Goal: Task Accomplishment & Management: Manage account settings

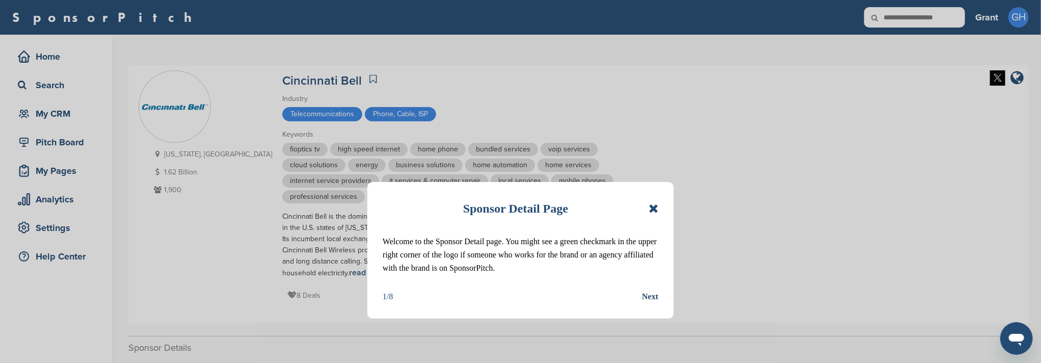
click at [656, 210] on icon at bounding box center [654, 208] width 10 height 12
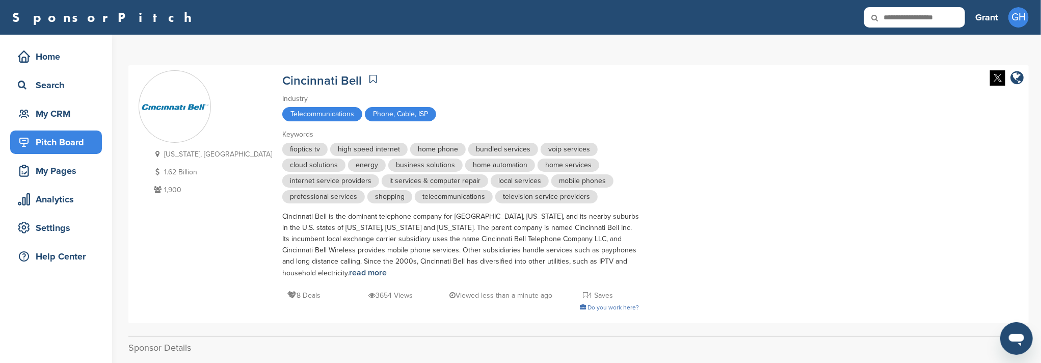
click at [60, 146] on div "Pitch Board" at bounding box center [58, 142] width 87 height 18
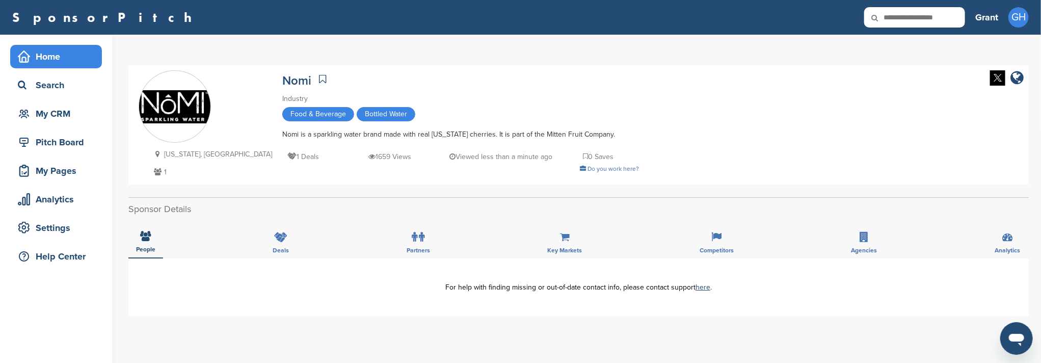
click at [61, 56] on div "Home" at bounding box center [58, 56] width 87 height 18
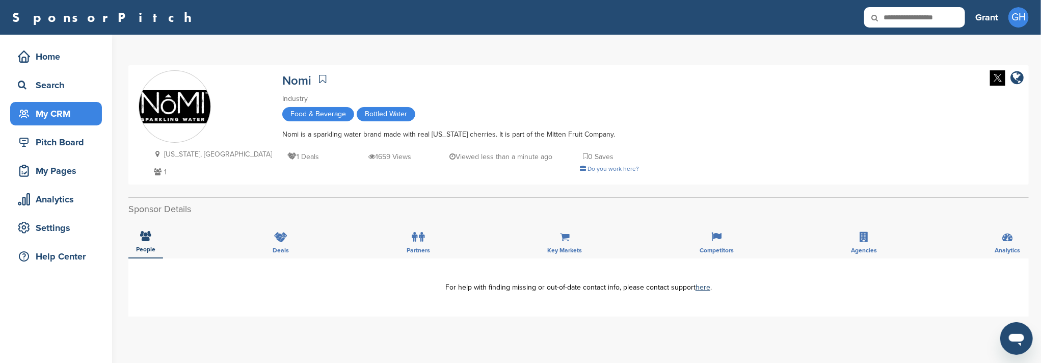
click at [50, 121] on div "My CRM" at bounding box center [58, 113] width 87 height 18
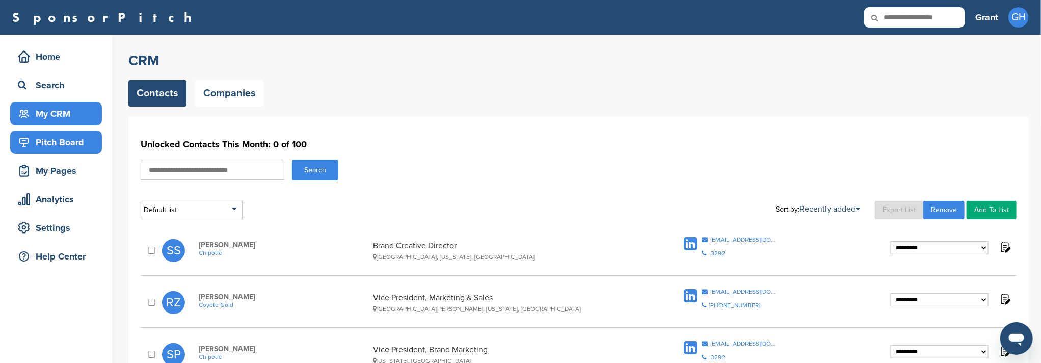
click at [56, 140] on div "Pitch Board" at bounding box center [58, 142] width 87 height 18
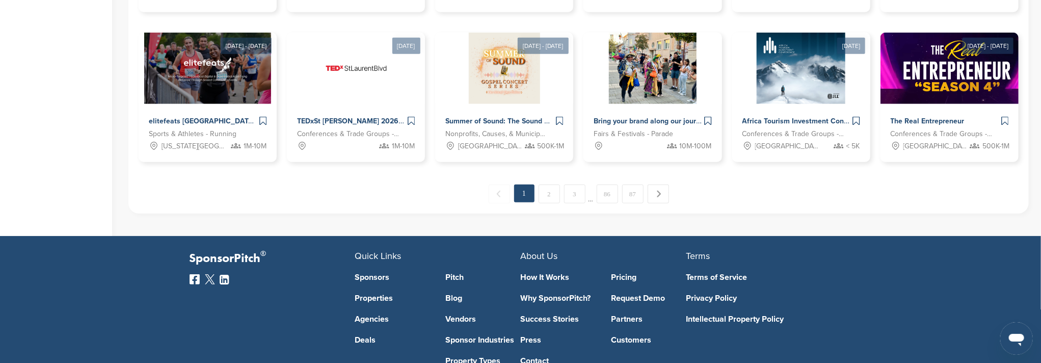
scroll to position [475, 0]
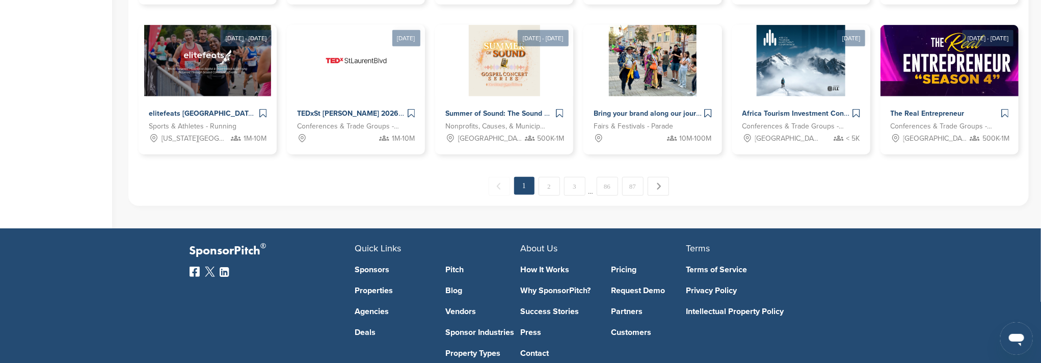
click at [545, 186] on link "2" at bounding box center [549, 186] width 21 height 19
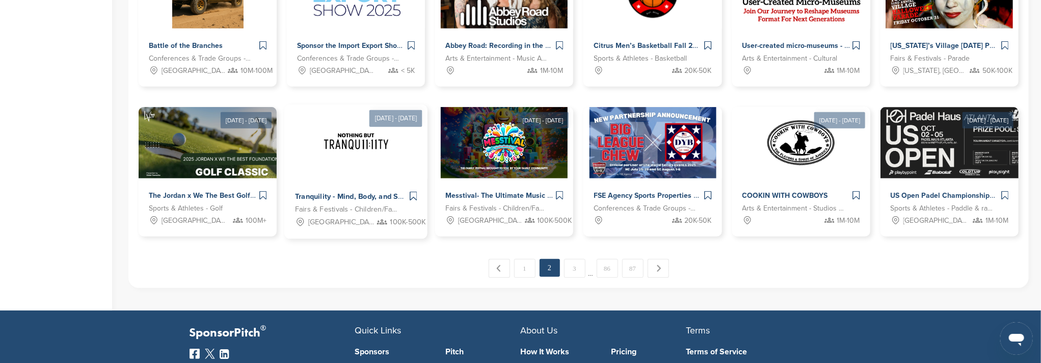
scroll to position [407, 0]
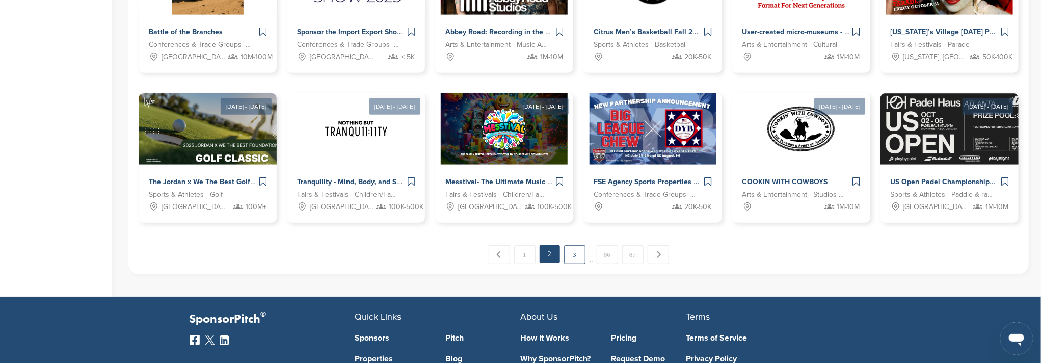
click at [579, 258] on link "3" at bounding box center [574, 254] width 21 height 19
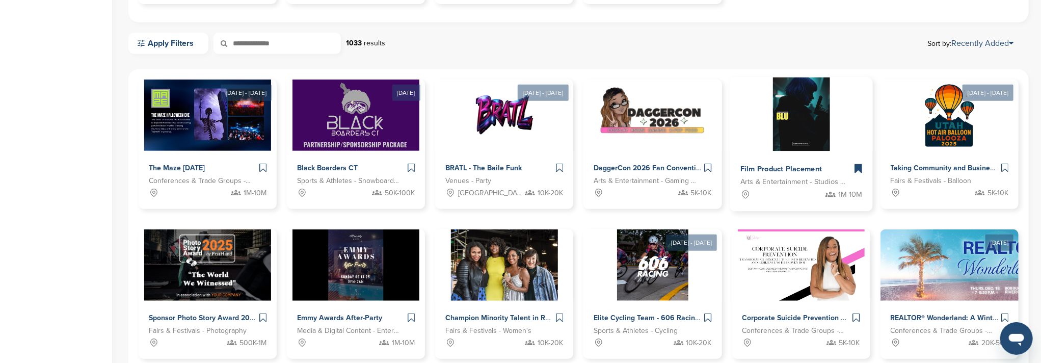
click at [809, 134] on img at bounding box center [801, 114] width 57 height 74
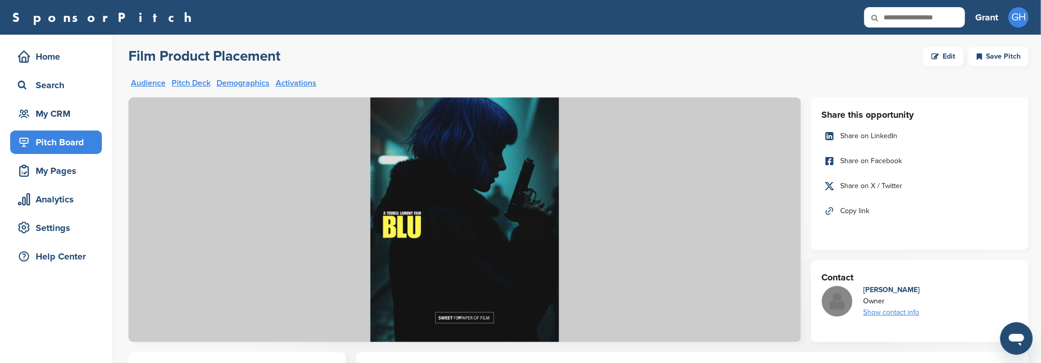
click at [68, 147] on div "Pitch Board" at bounding box center [58, 142] width 87 height 18
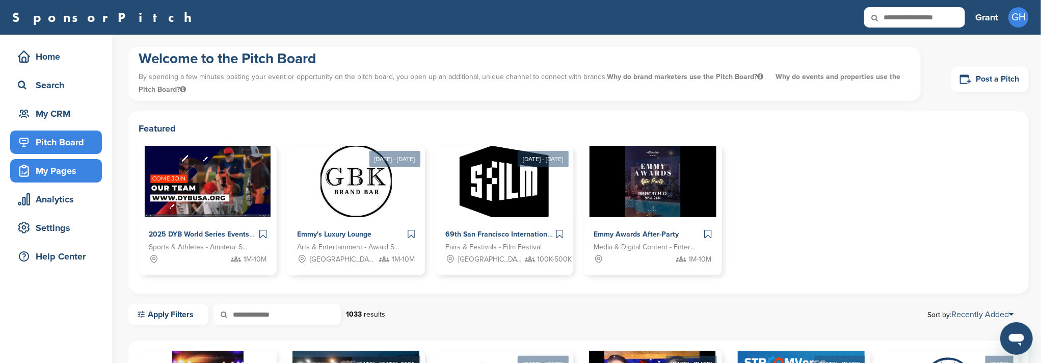
click at [46, 169] on div "My Pages" at bounding box center [58, 171] width 87 height 18
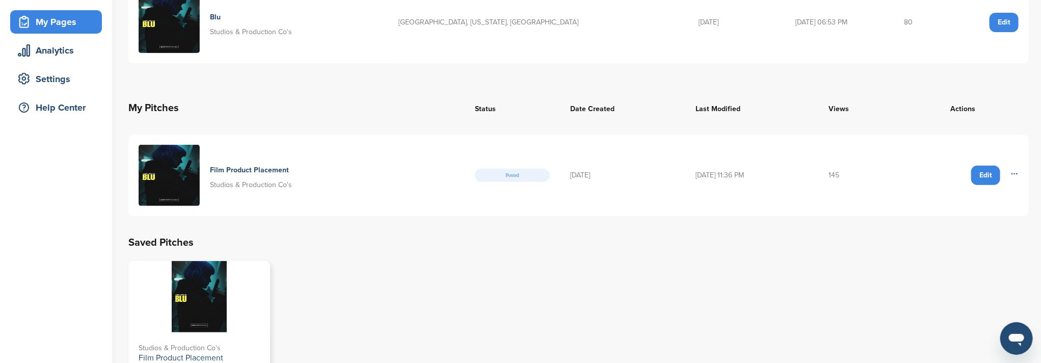
scroll to position [136, 0]
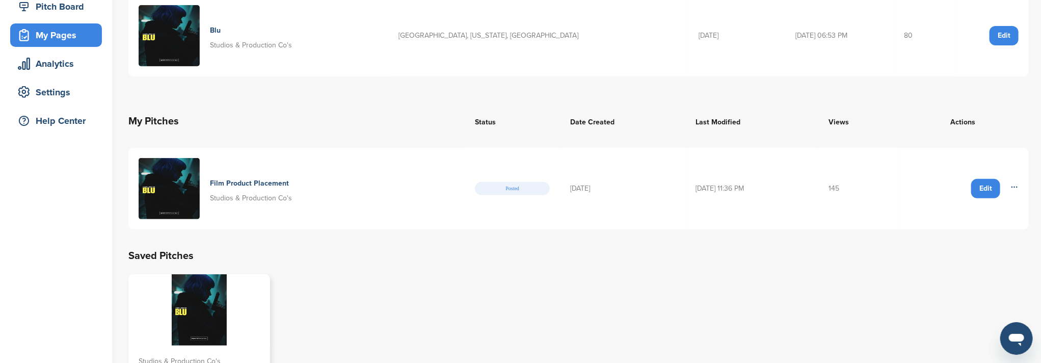
click at [172, 183] on img at bounding box center [169, 188] width 61 height 61
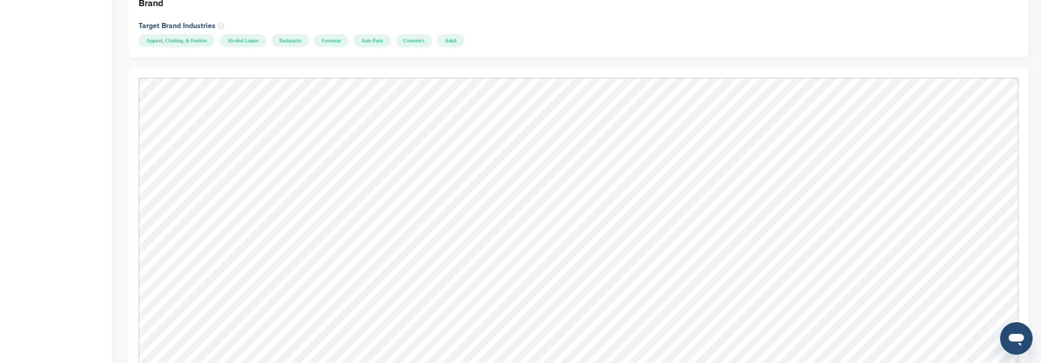
scroll to position [815, 0]
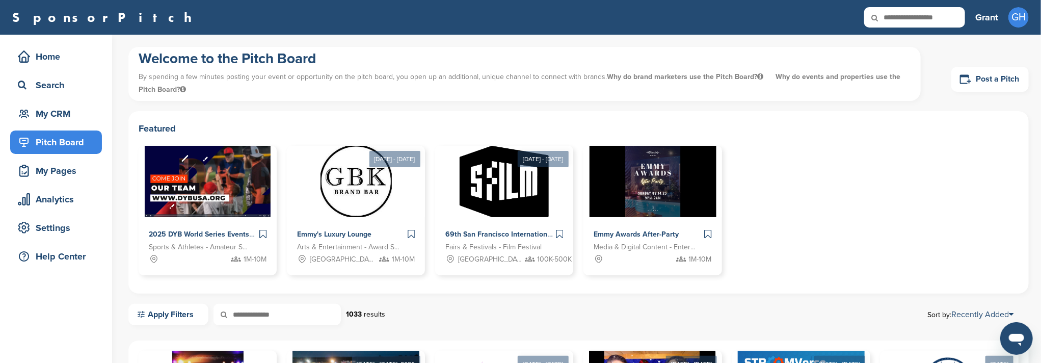
click at [59, 144] on div "Pitch Board" at bounding box center [58, 142] width 87 height 18
click at [71, 169] on div "My Pages" at bounding box center [58, 171] width 87 height 18
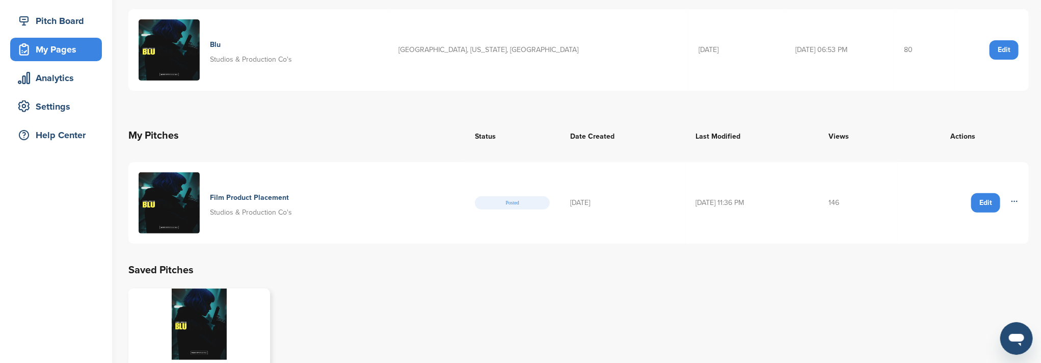
scroll to position [136, 0]
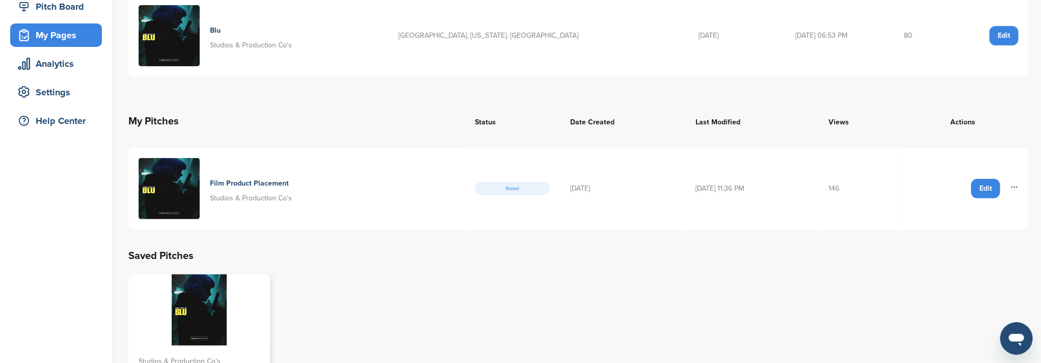
click at [1017, 187] on icon at bounding box center [1015, 187] width 8 height 8
click at [986, 188] on div "Edit" at bounding box center [985, 188] width 29 height 19
click at [983, 186] on div "Edit" at bounding box center [985, 188] width 29 height 19
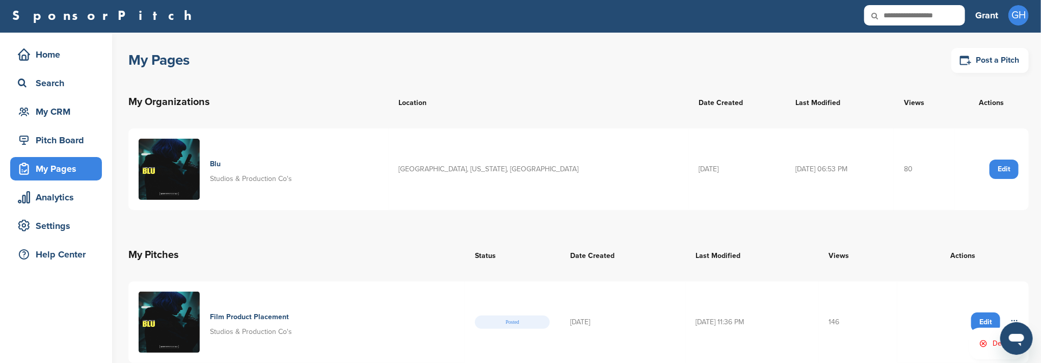
scroll to position [0, 0]
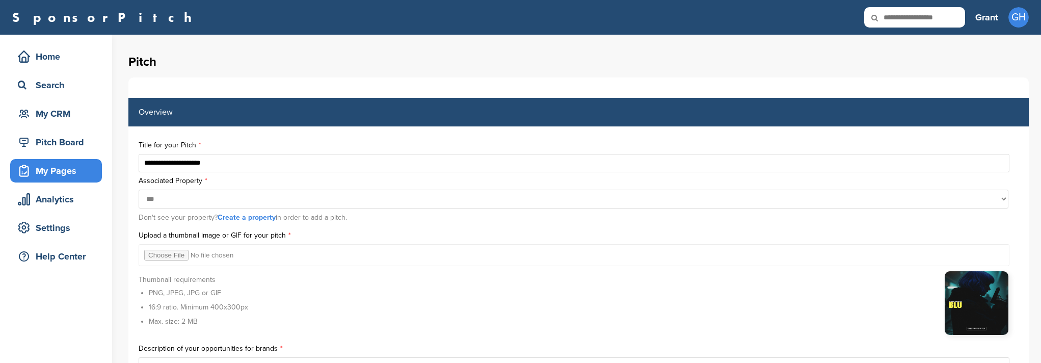
select select
